Goal: Transaction & Acquisition: Obtain resource

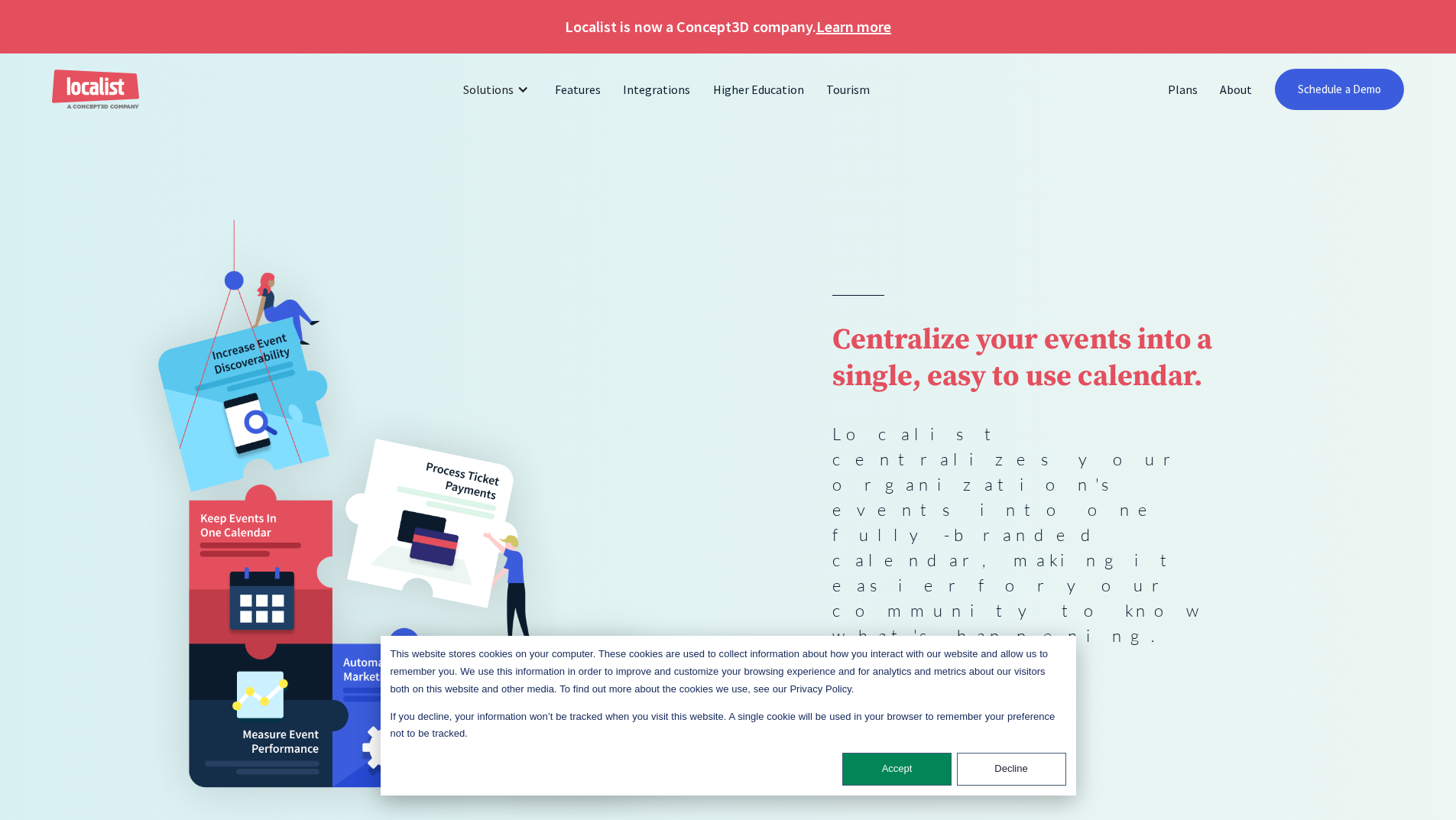
click at [715, 387] on img at bounding box center [415, 503] width 624 height 670
click at [912, 766] on button "Accept" at bounding box center [897, 769] width 110 height 33
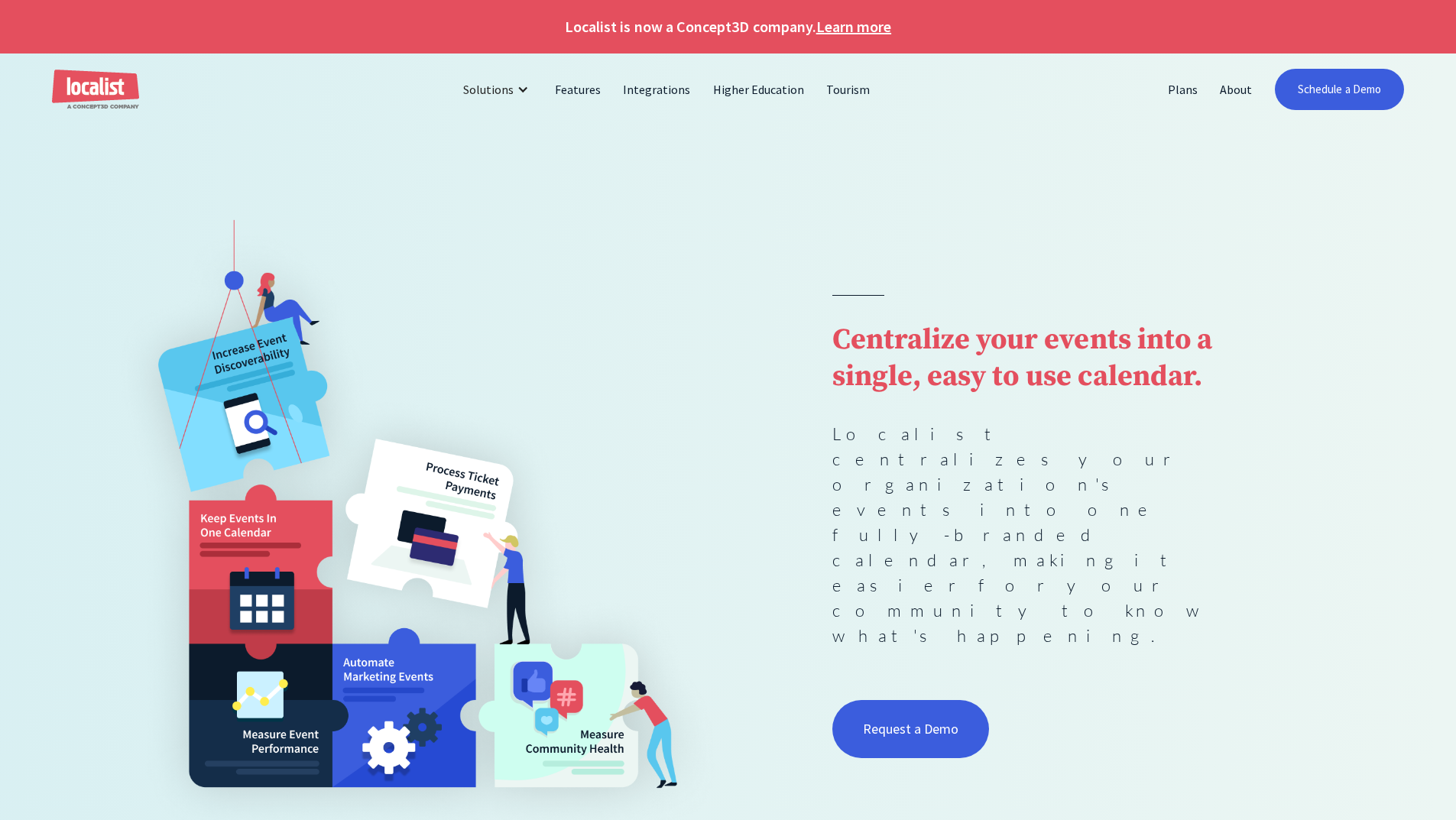
click at [720, 427] on img at bounding box center [415, 503] width 624 height 670
click at [578, 98] on link "Features" at bounding box center [578, 89] width 68 height 37
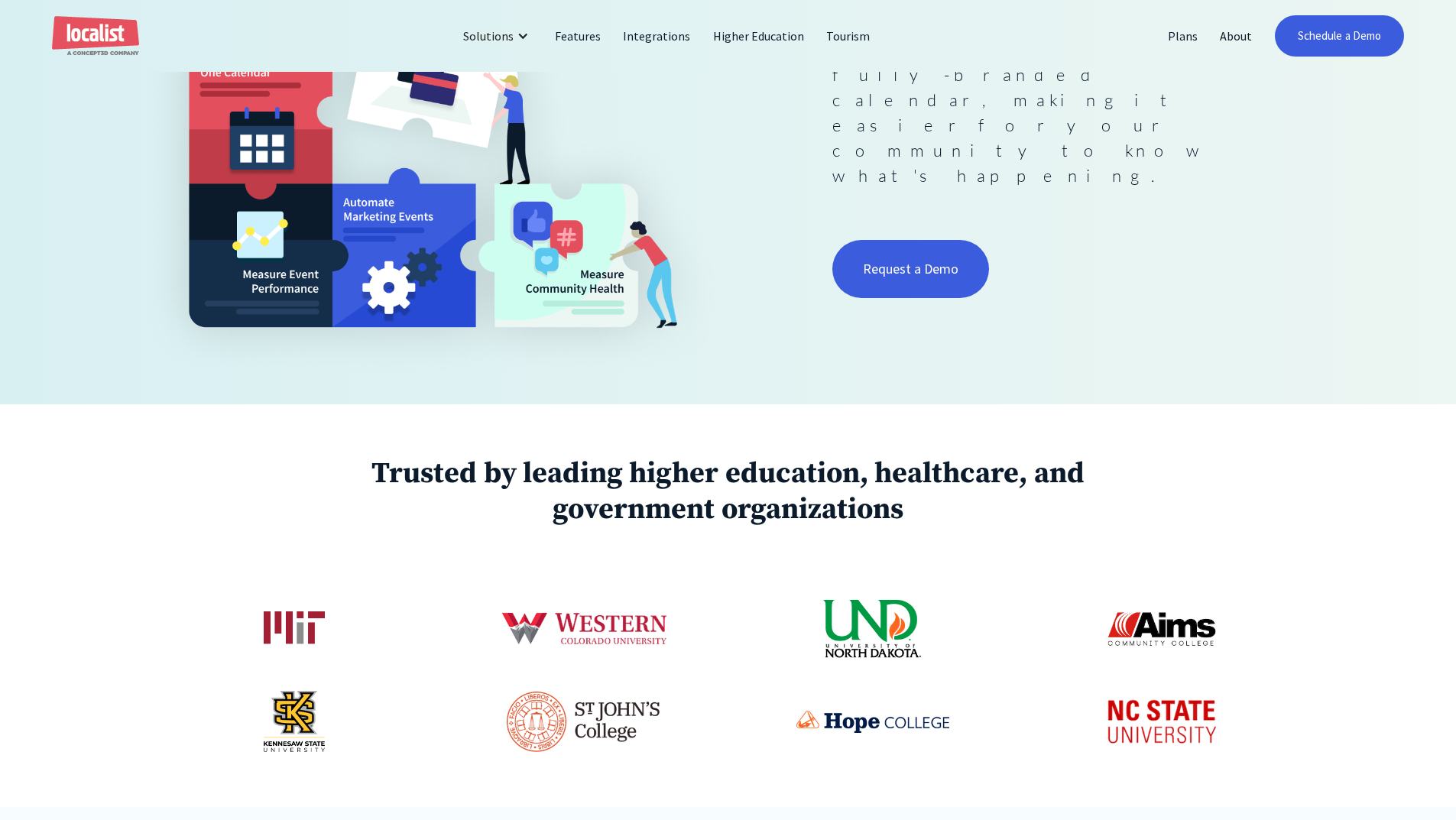
scroll to position [459, 0]
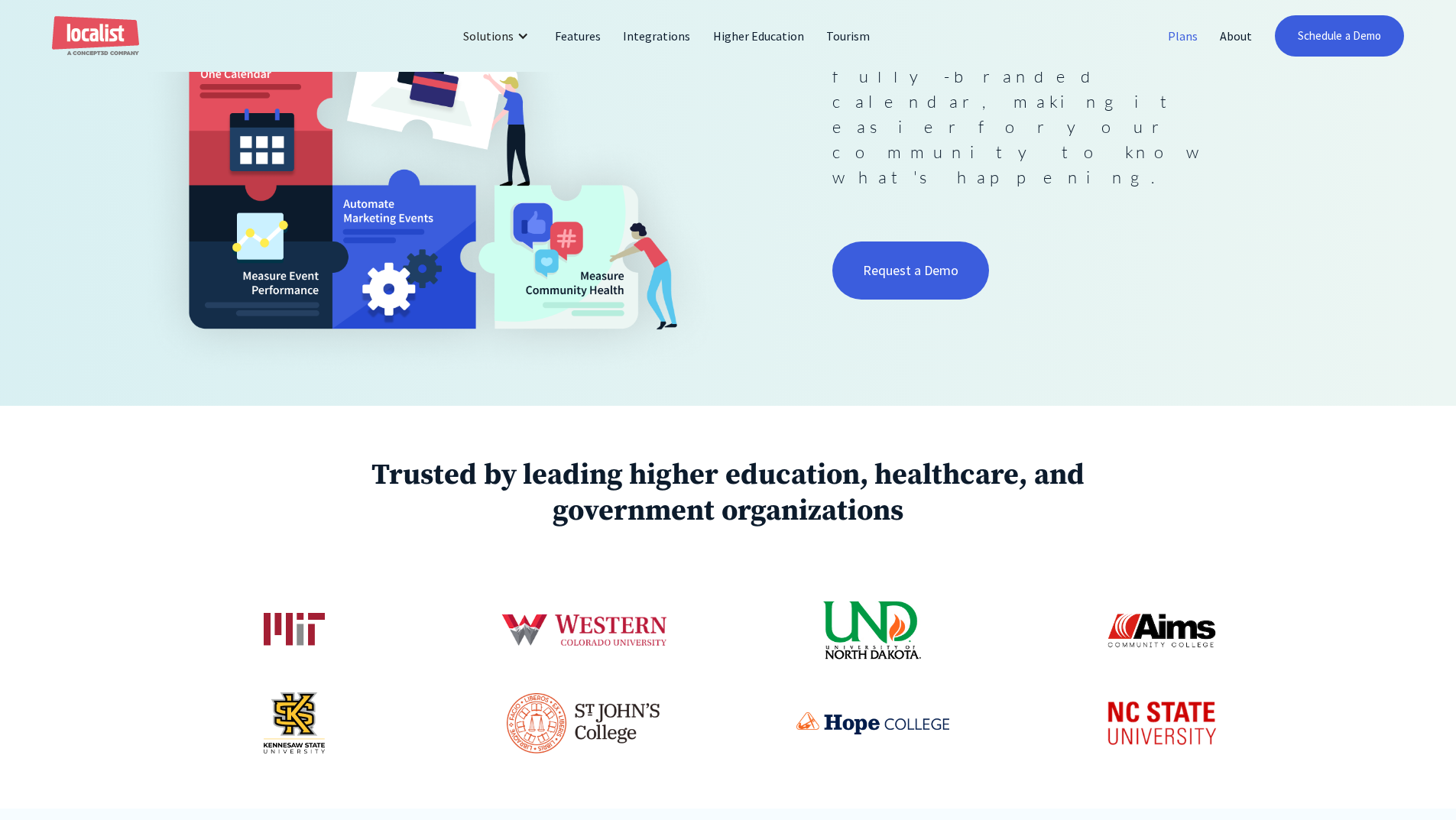
click at [1188, 34] on link "Plans" at bounding box center [1182, 36] width 52 height 37
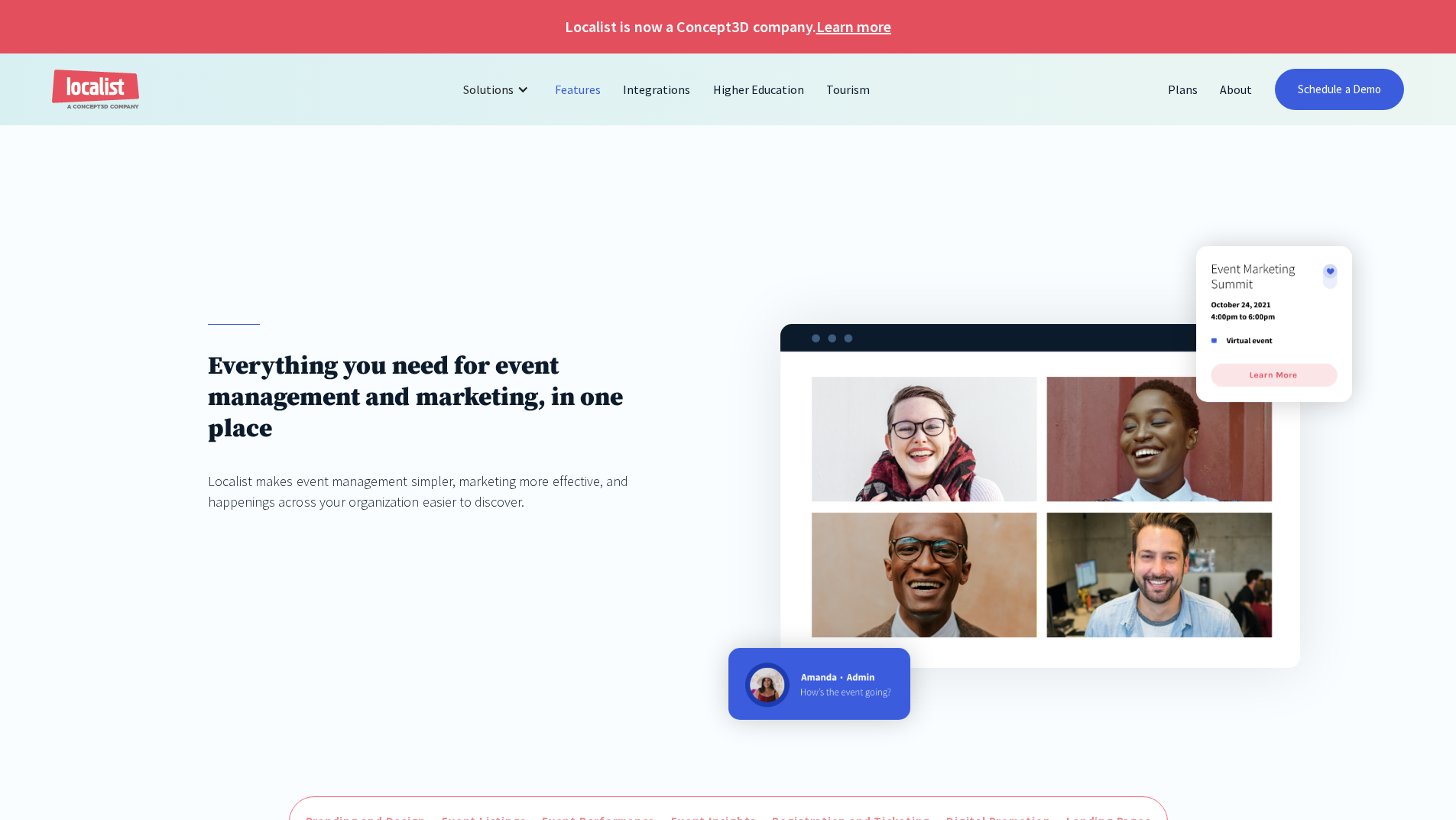
click at [1180, 88] on link "Plans" at bounding box center [1182, 89] width 52 height 37
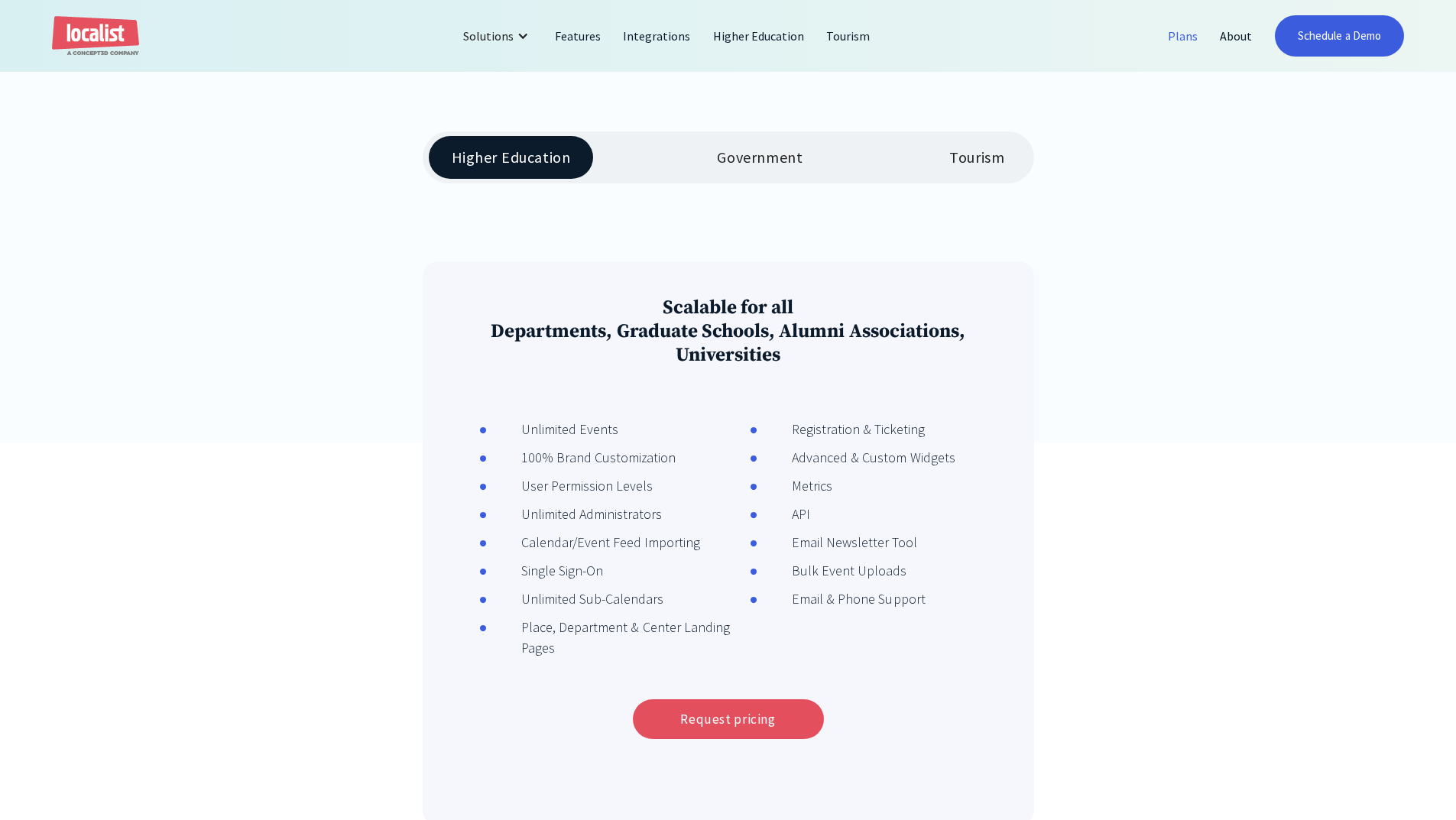
scroll to position [306, 0]
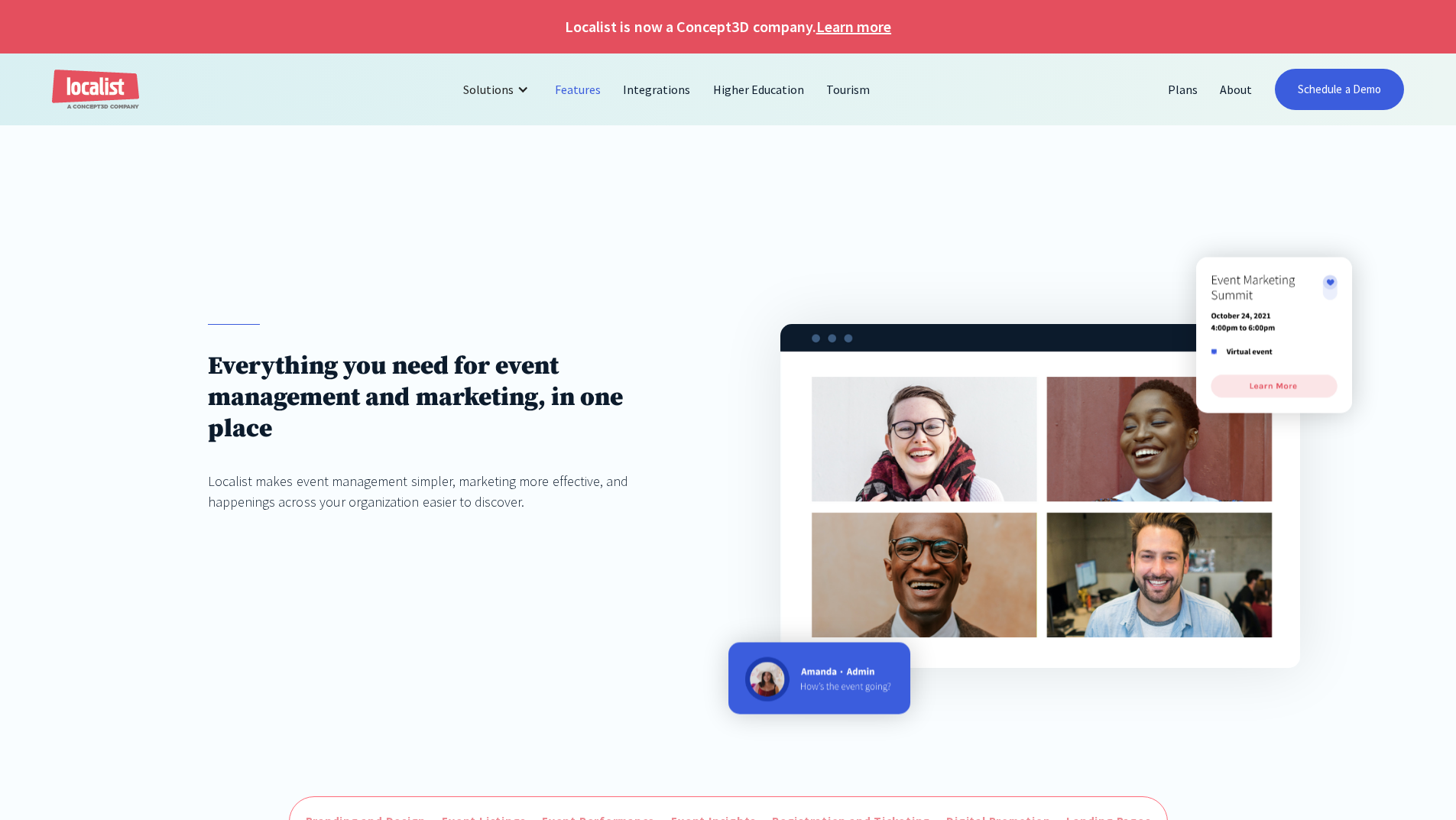
scroll to position [54, 0]
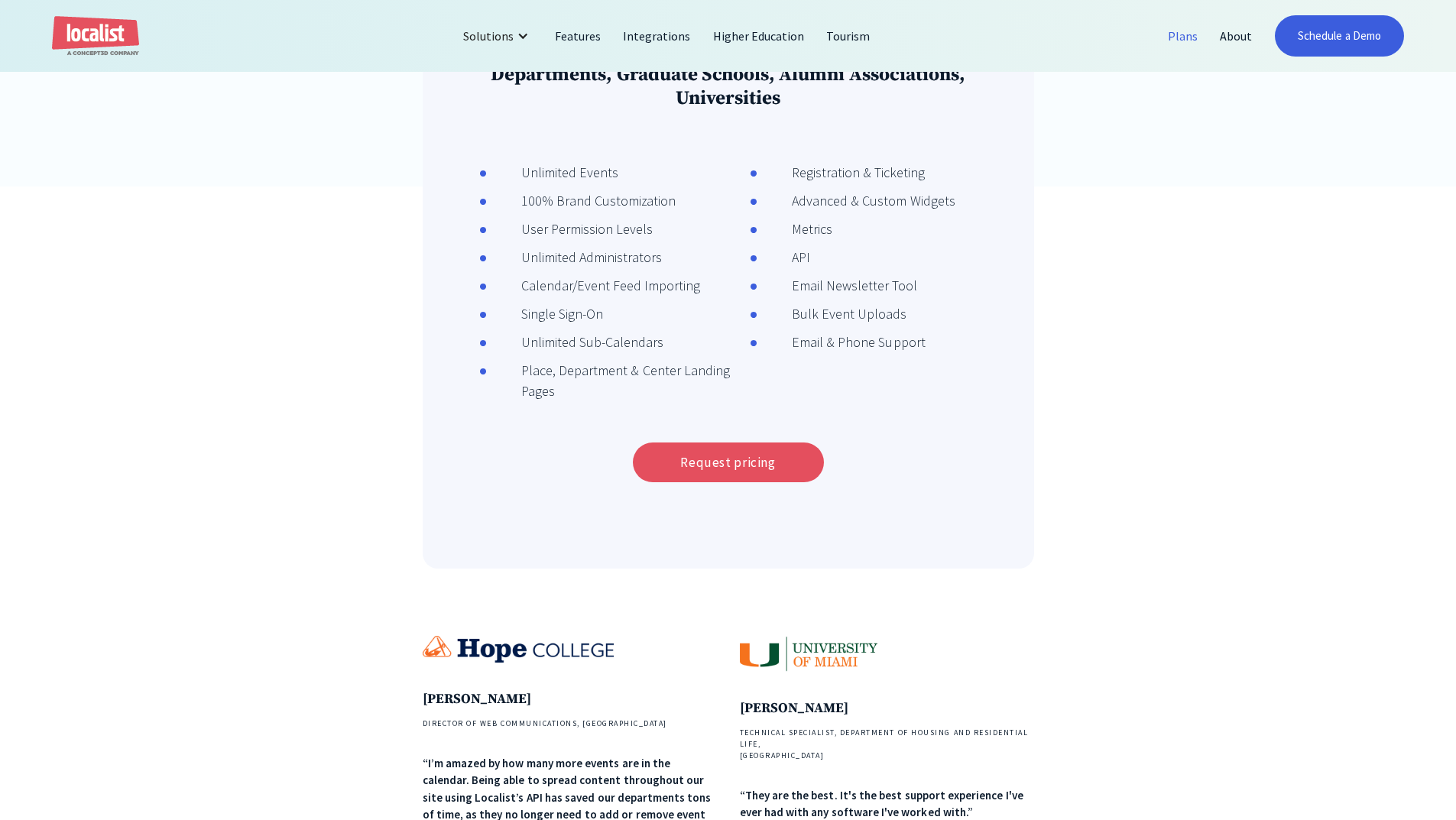
scroll to position [994, 0]
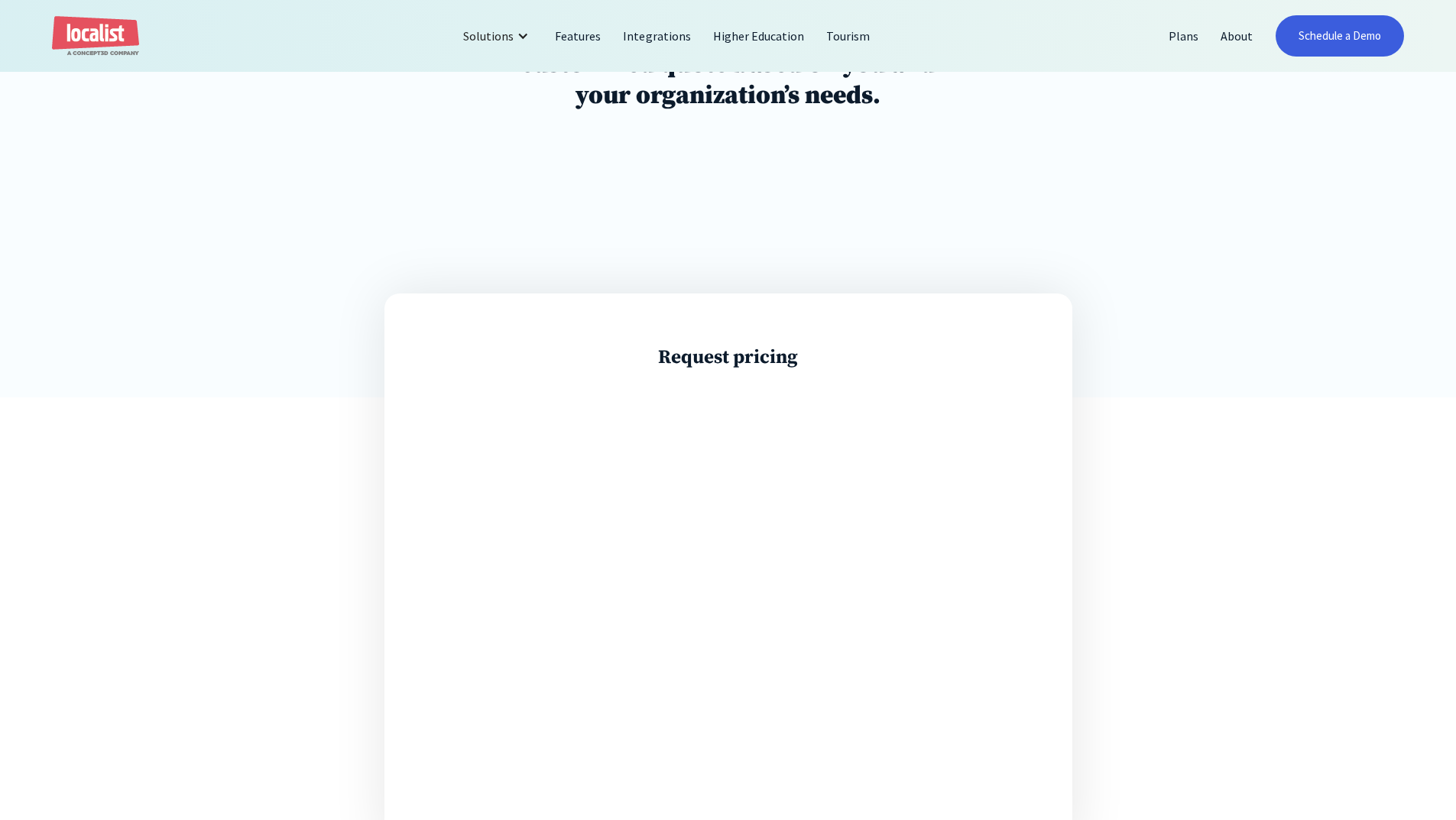
click at [831, 364] on h3 "Request pricing" at bounding box center [728, 358] width 480 height 24
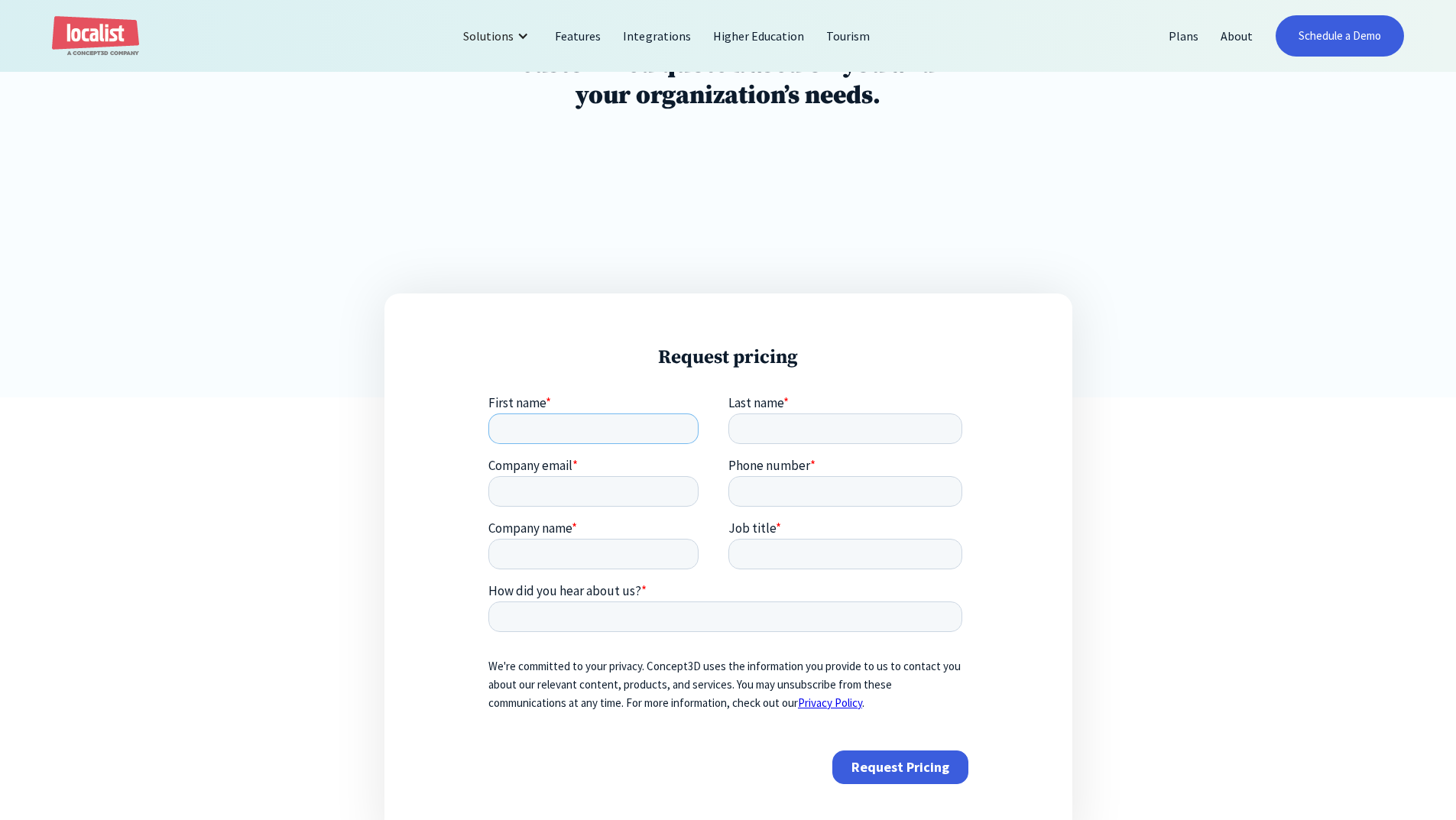
click at [544, 424] on input "First name *" at bounding box center [592, 429] width 210 height 31
type input "Ashik"
type input "Ahmed"
type input "ashahmed@alfaisal.edu"
type input "+966112157906"
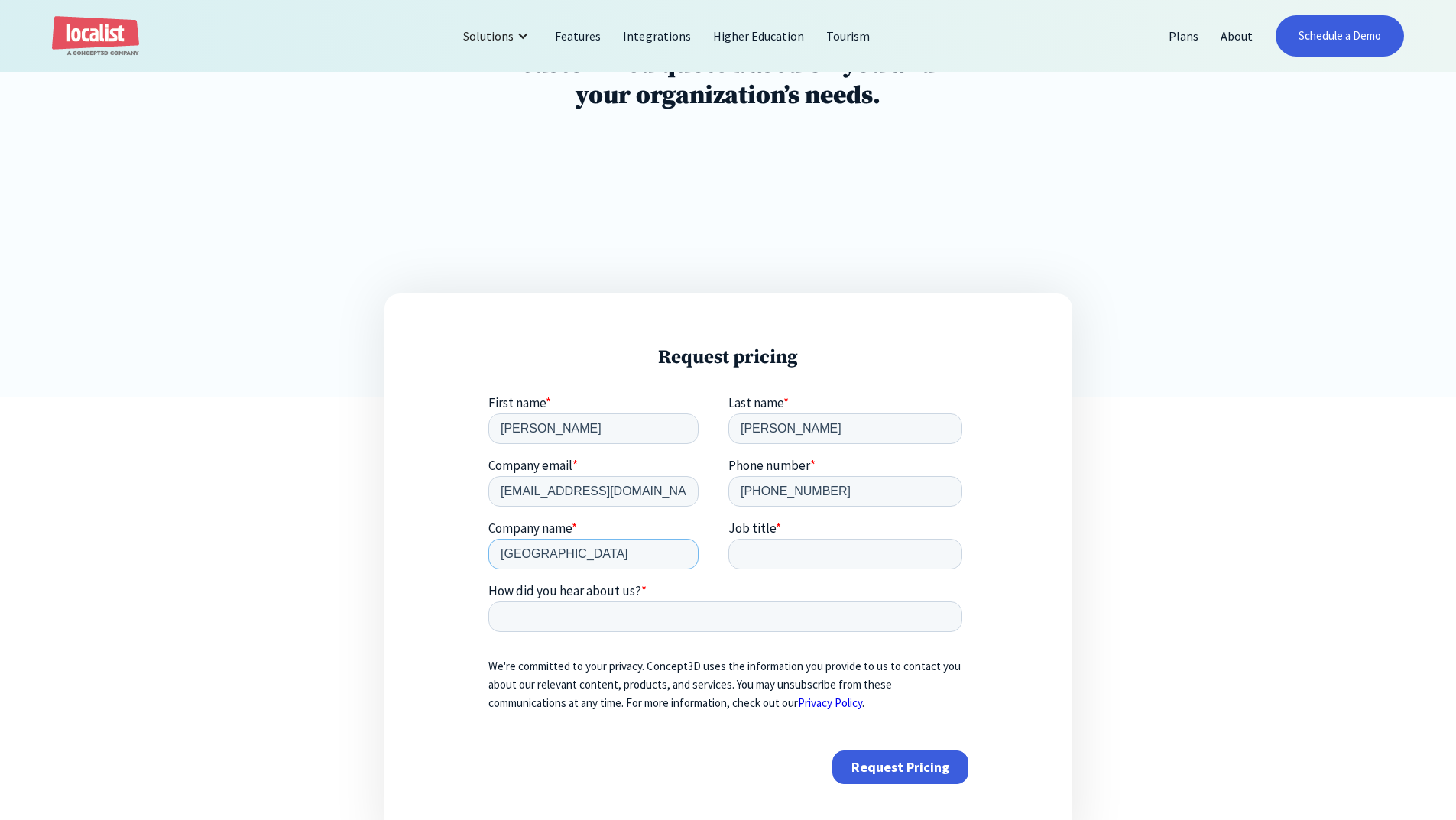
type input "Alfaisal University"
type input "Web Services architect"
type input "Search"
click at [882, 766] on input "Request Pricing" at bounding box center [900, 768] width 136 height 34
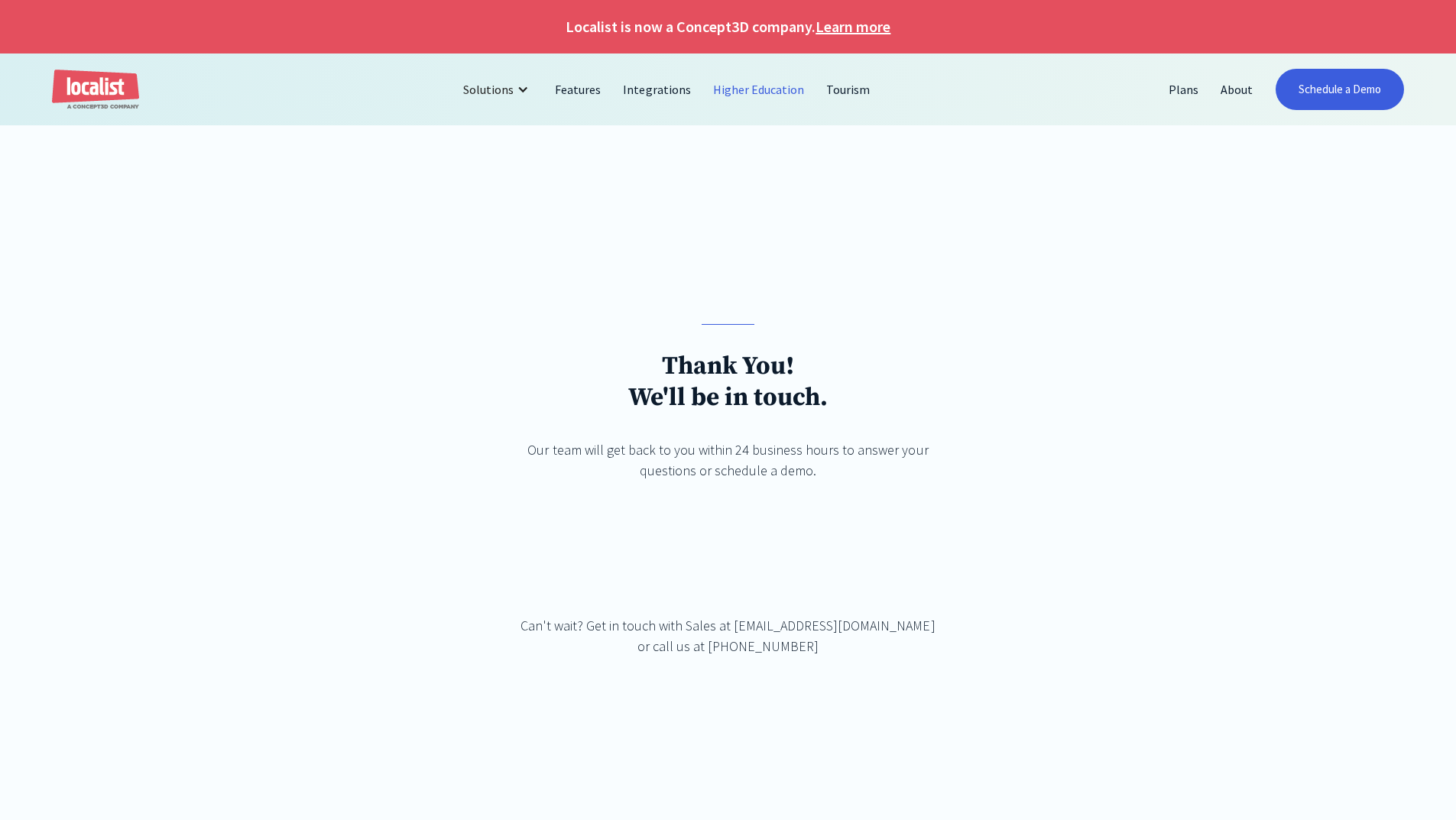
click at [746, 94] on link "Higher Education" at bounding box center [759, 89] width 113 height 37
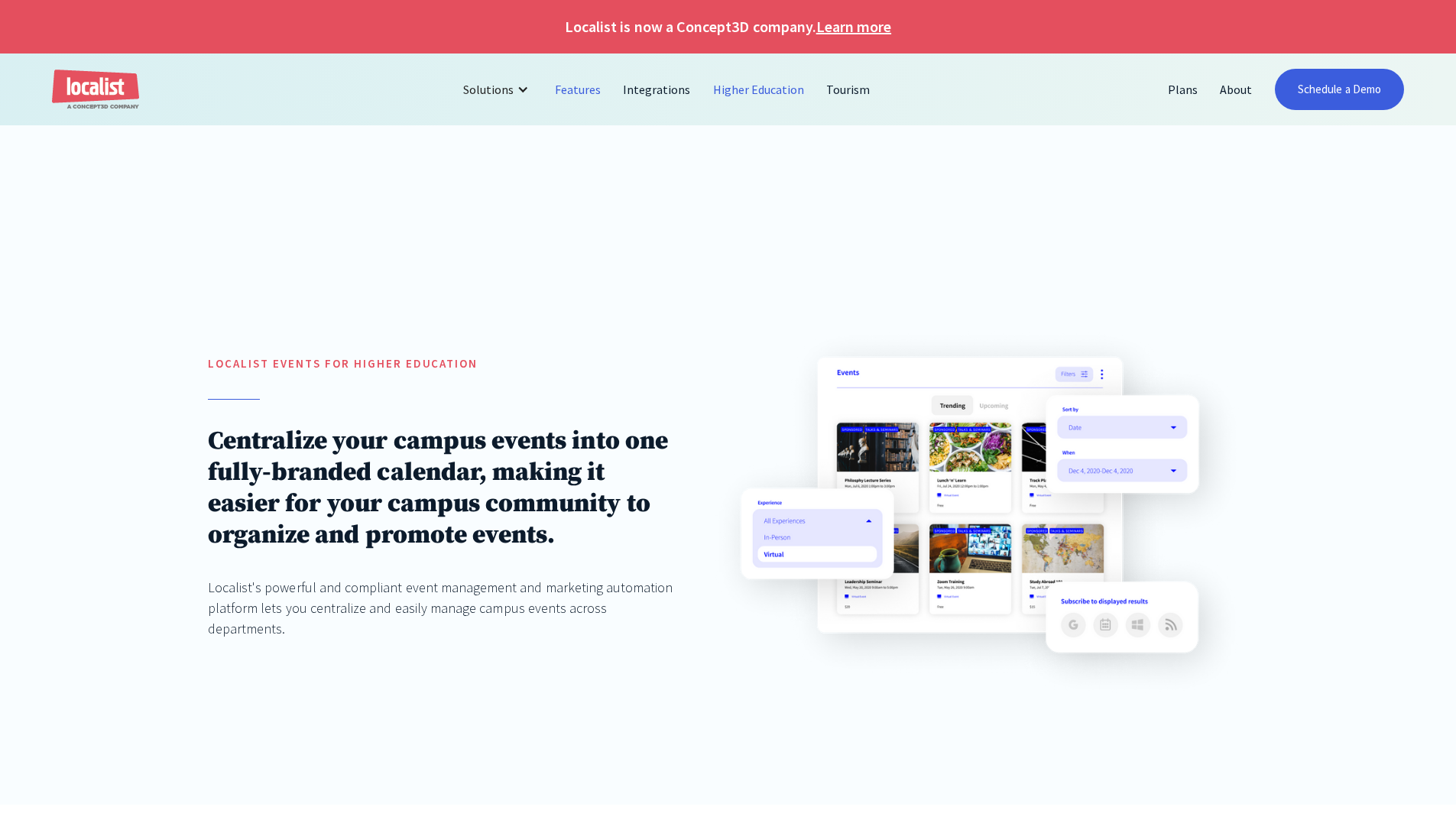
click at [588, 88] on link "Features" at bounding box center [578, 89] width 68 height 37
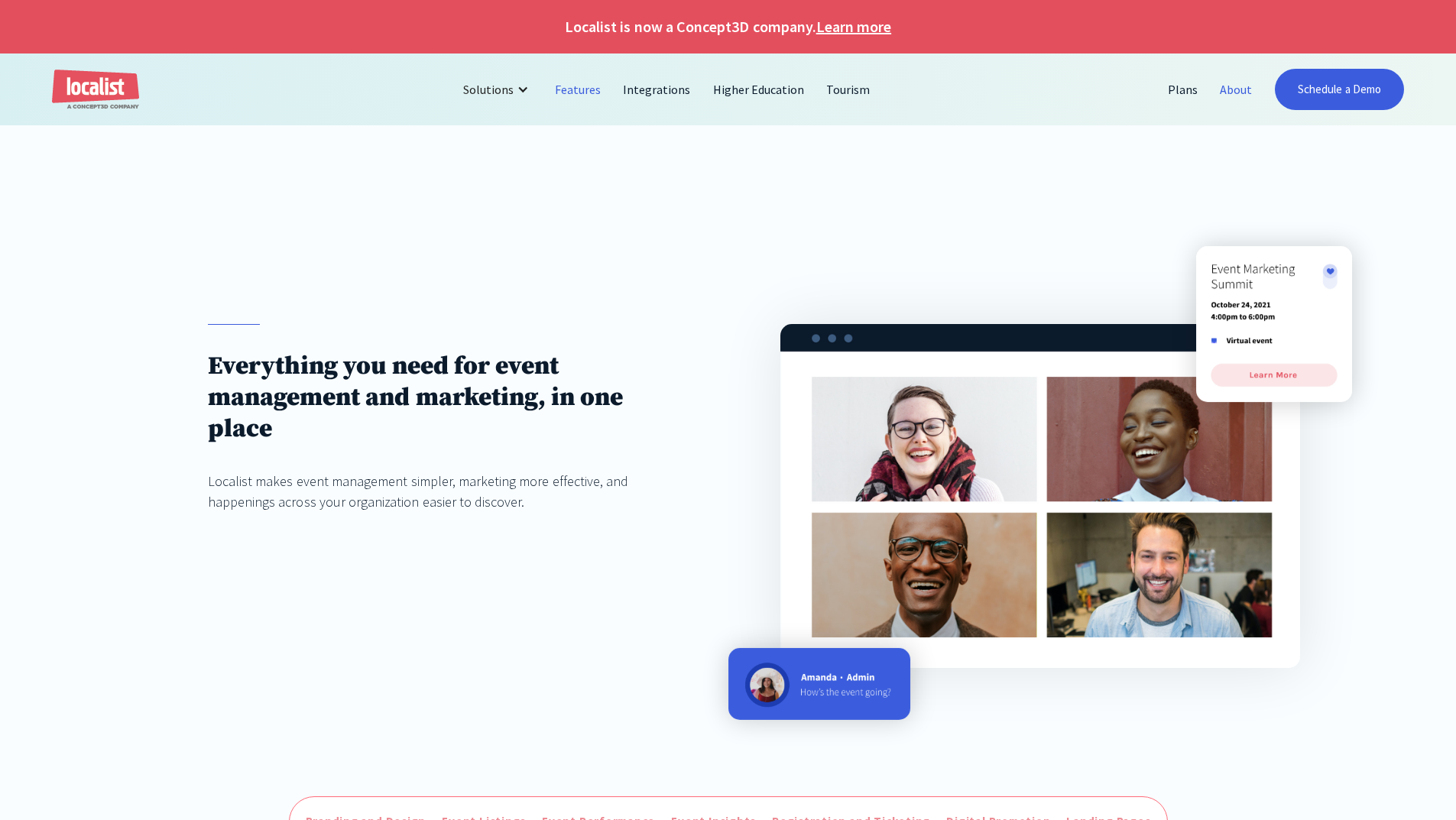
click at [1237, 85] on link "About" at bounding box center [1236, 89] width 54 height 37
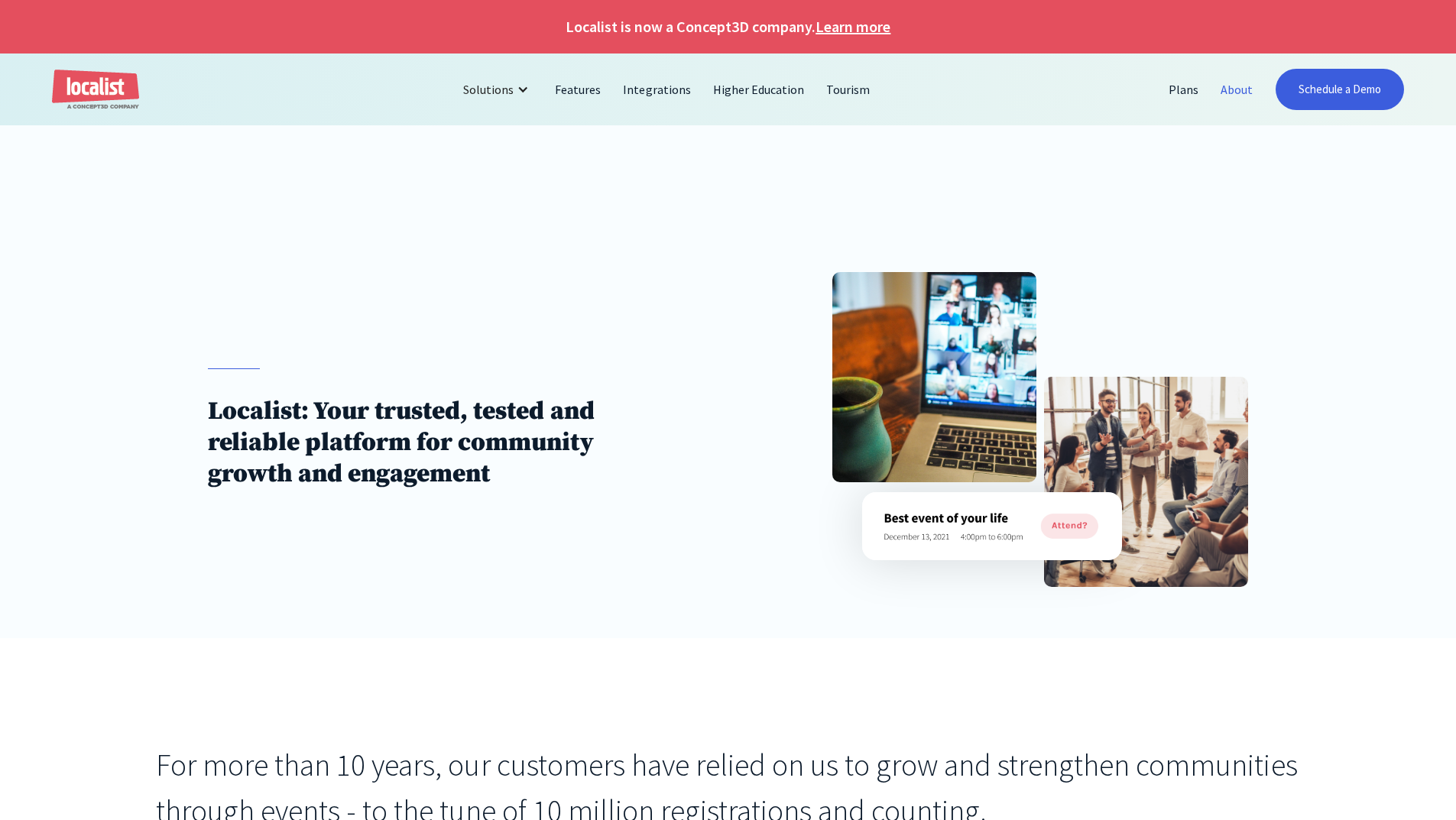
click at [1012, 485] on div at bounding box center [1040, 429] width 415 height 314
click at [525, 122] on link "Localist Events" at bounding box center [533, 125] width 118 height 34
